Goal: Obtain resource: Download file/media

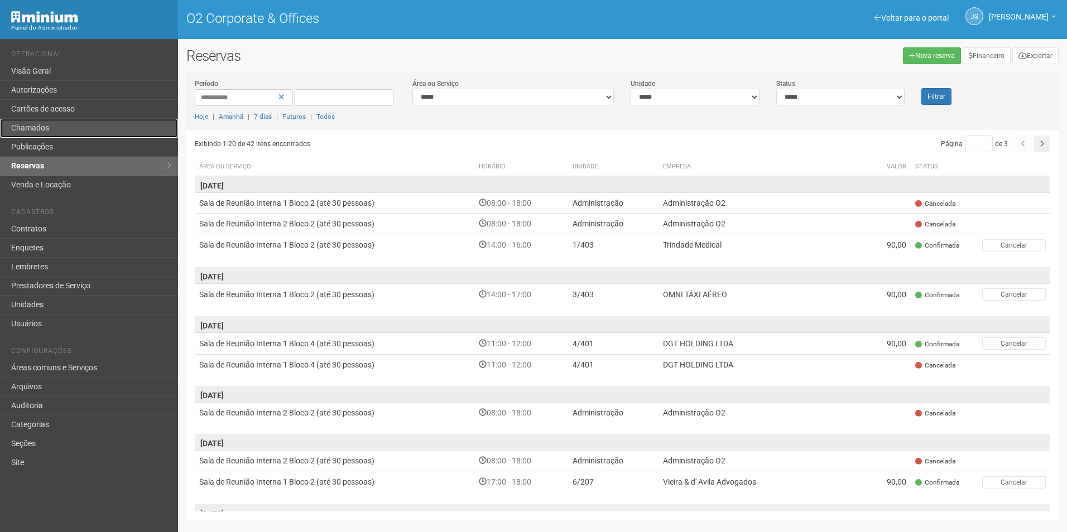
click at [38, 132] on link "Chamados" at bounding box center [89, 128] width 178 height 19
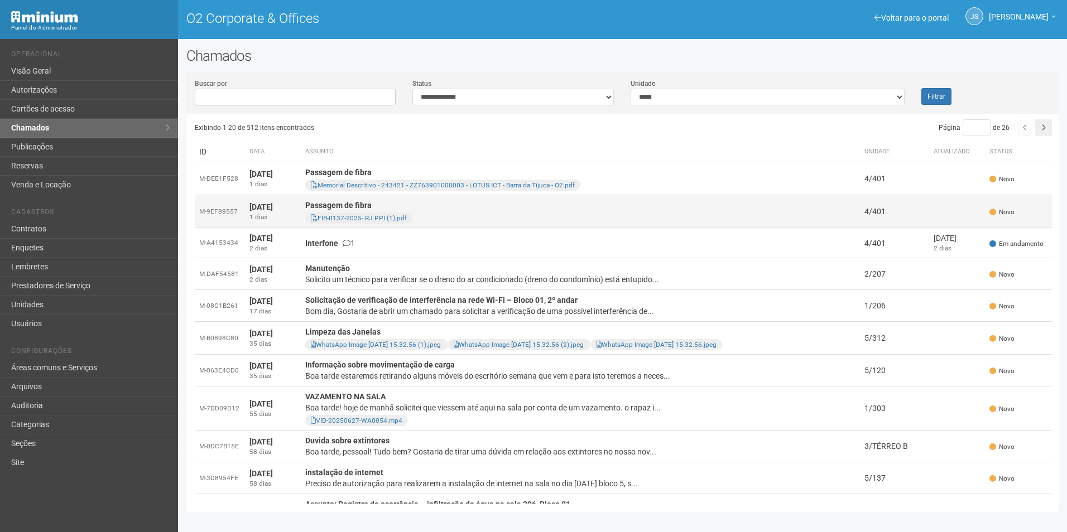
click at [589, 217] on div "FIB-0137-2025- RJ PPI (1).pdf" at bounding box center [580, 218] width 551 height 9
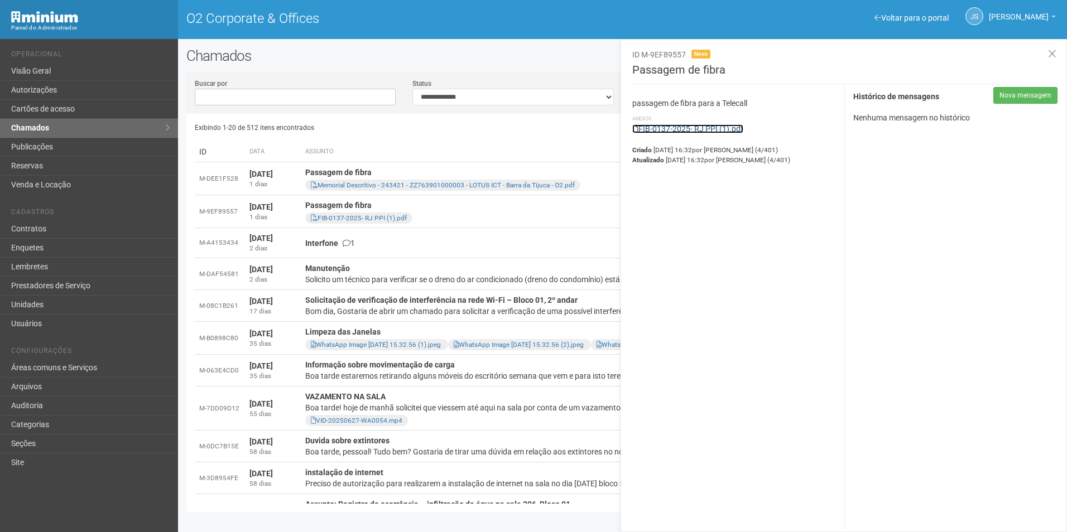
drag, startPoint x: 685, startPoint y: 127, endPoint x: 667, endPoint y: 129, distance: 17.9
click at [667, 129] on link "FIB-0137-2025- RJ PPI (1).pdf" at bounding box center [687, 128] width 111 height 9
click at [594, 181] on div "Memorial Descritivo - 243421 - ZZ763901000003 - LOTUS ICT - Barra da Tijuca - O…" at bounding box center [580, 185] width 551 height 9
click at [723, 136] on link "Memorial Descritivo - 243421 - ZZ763901000003 - LOTUS ICT - Barra da Tijuca - O…" at bounding box center [721, 133] width 179 height 19
